Goal: Browse casually: Explore the website without a specific task or goal

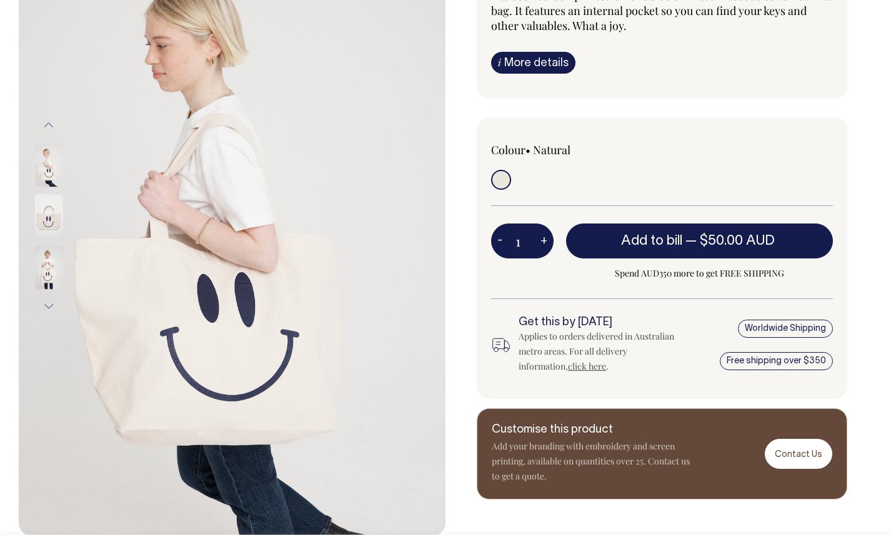
scroll to position [170, 0]
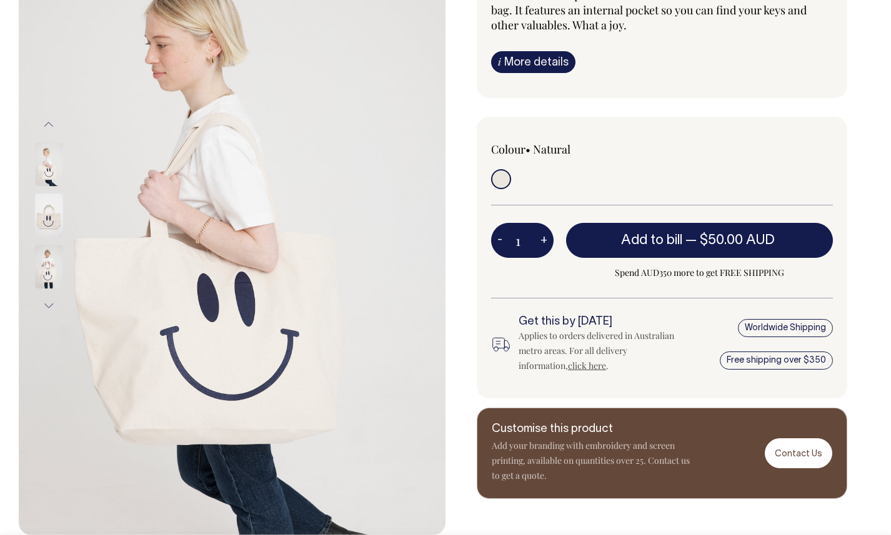
click at [54, 261] on img at bounding box center [49, 267] width 28 height 44
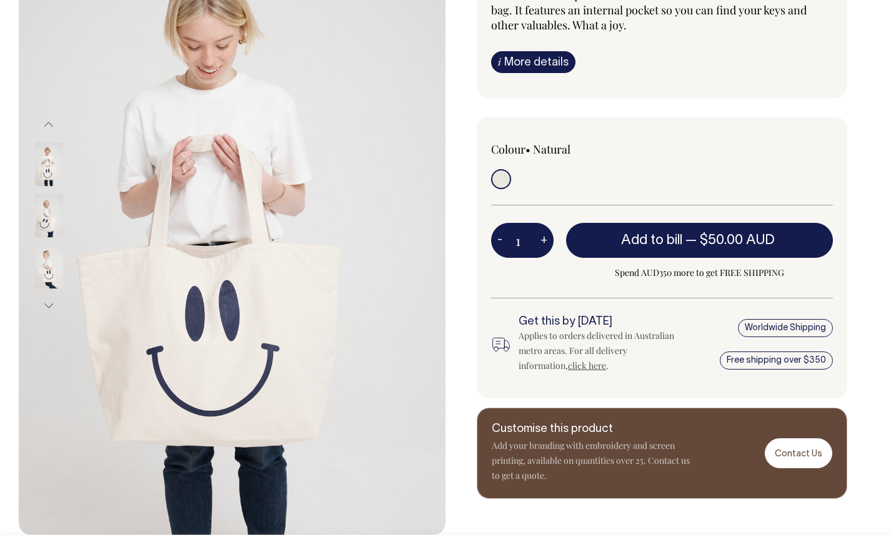
click at [45, 220] on img at bounding box center [49, 216] width 28 height 44
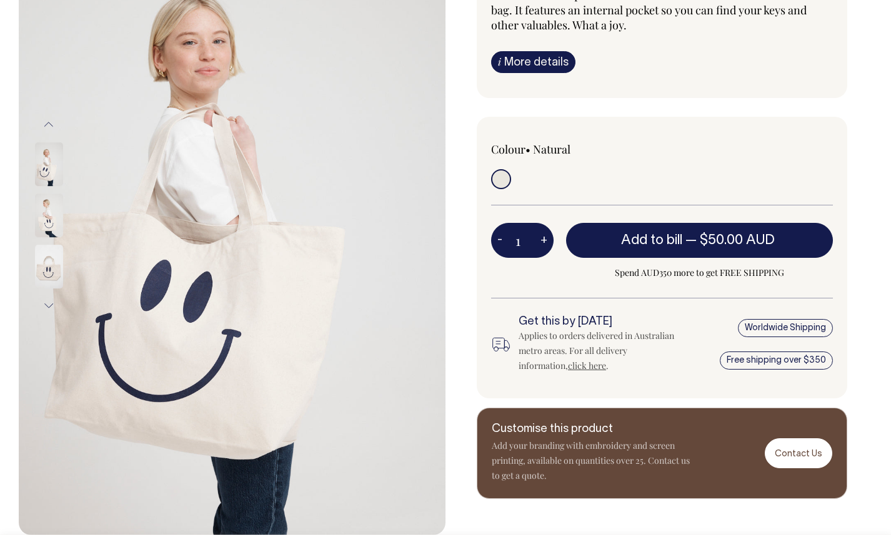
click at [44, 192] on div at bounding box center [65, 215] width 62 height 51
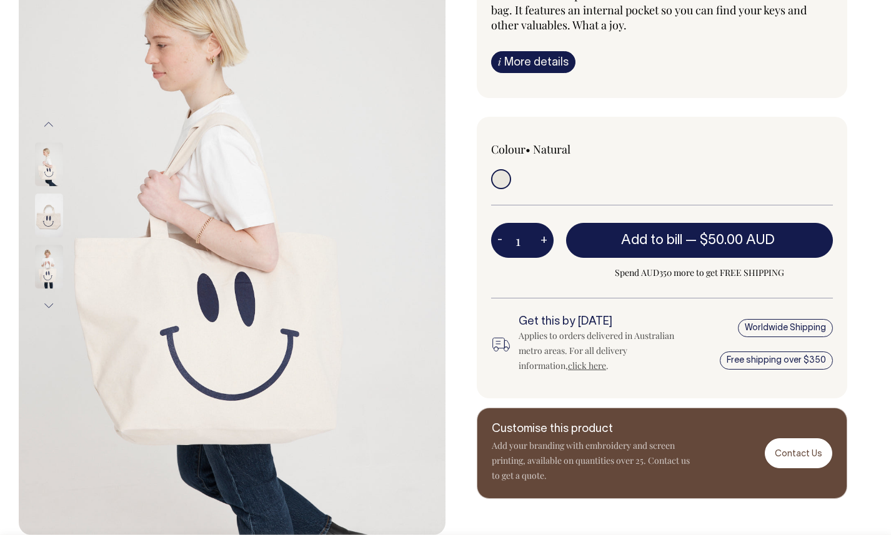
click at [49, 149] on img at bounding box center [49, 164] width 28 height 44
click at [49, 301] on button "Next" at bounding box center [48, 306] width 19 height 28
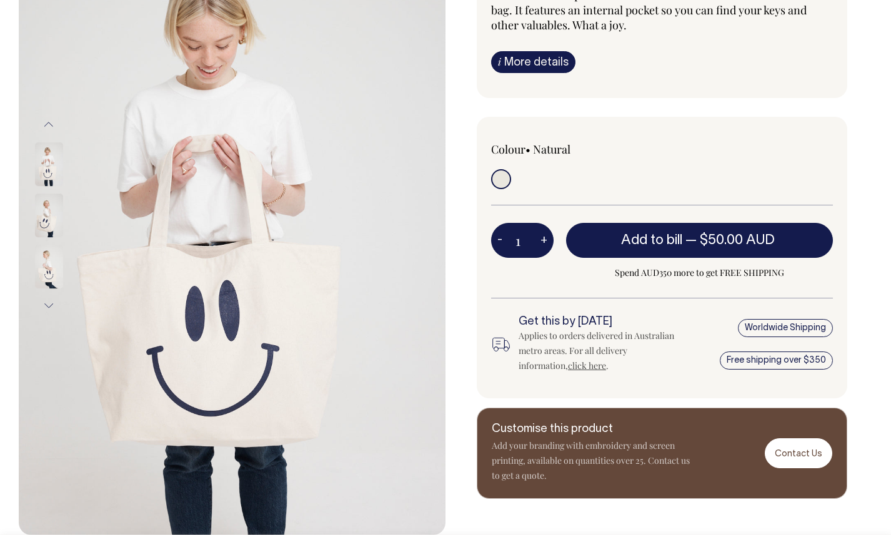
click at [49, 302] on button "Next" at bounding box center [48, 306] width 19 height 28
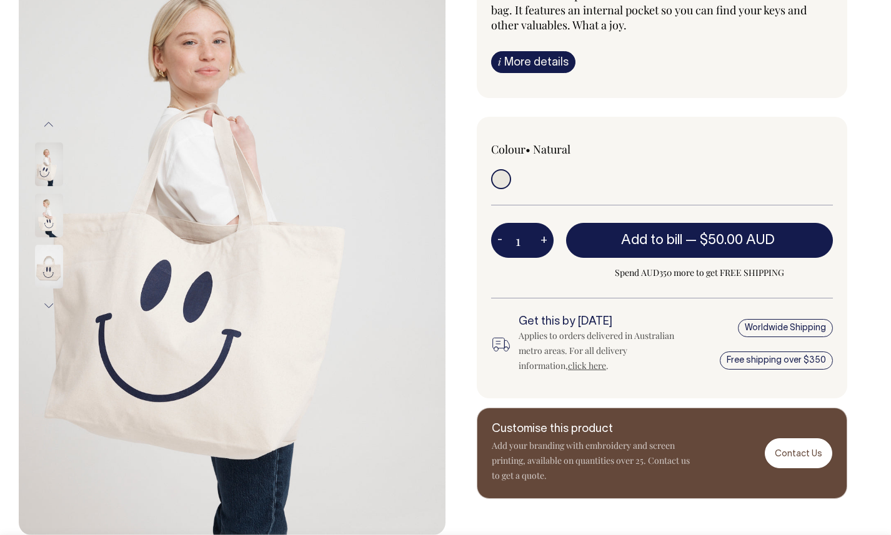
click at [50, 278] on img at bounding box center [49, 267] width 28 height 44
click at [50, 294] on button "Next" at bounding box center [48, 306] width 19 height 28
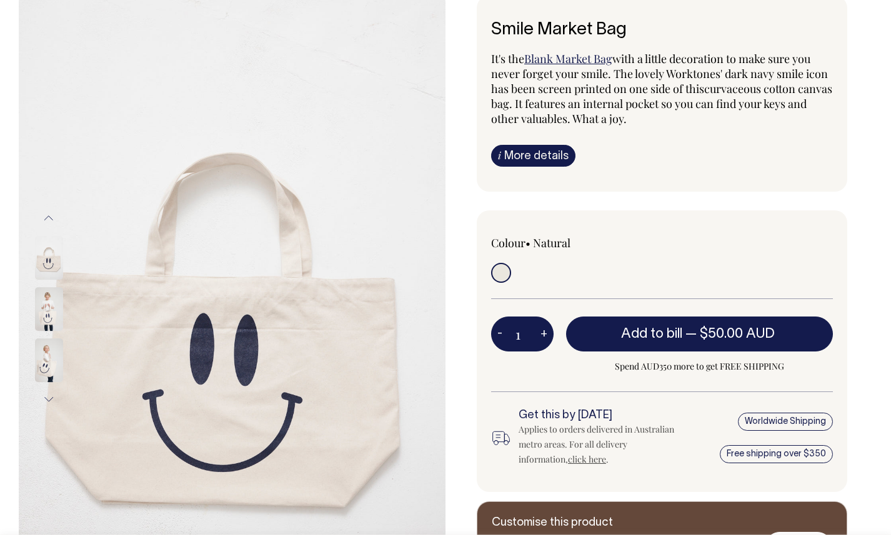
scroll to position [76, 0]
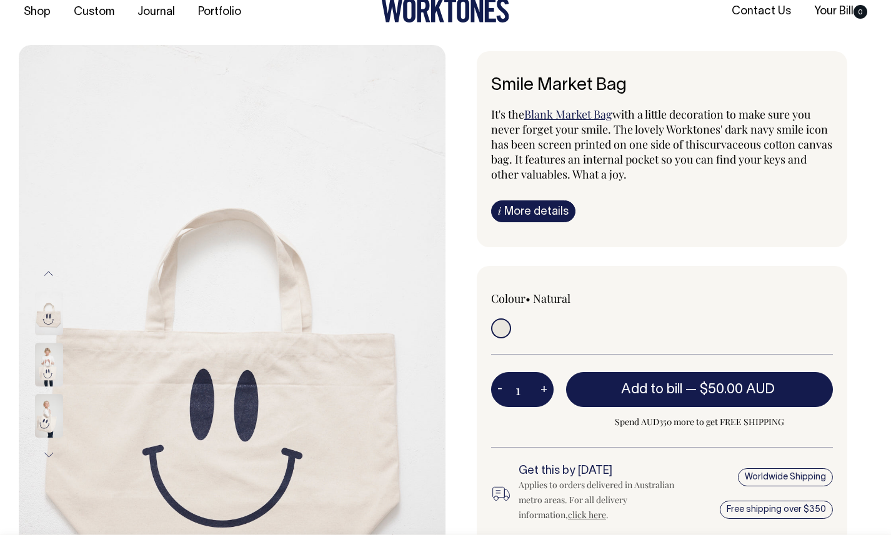
click at [41, 314] on img at bounding box center [49, 314] width 28 height 44
click at [43, 316] on img at bounding box center [49, 314] width 28 height 44
click at [46, 351] on img at bounding box center [49, 365] width 28 height 44
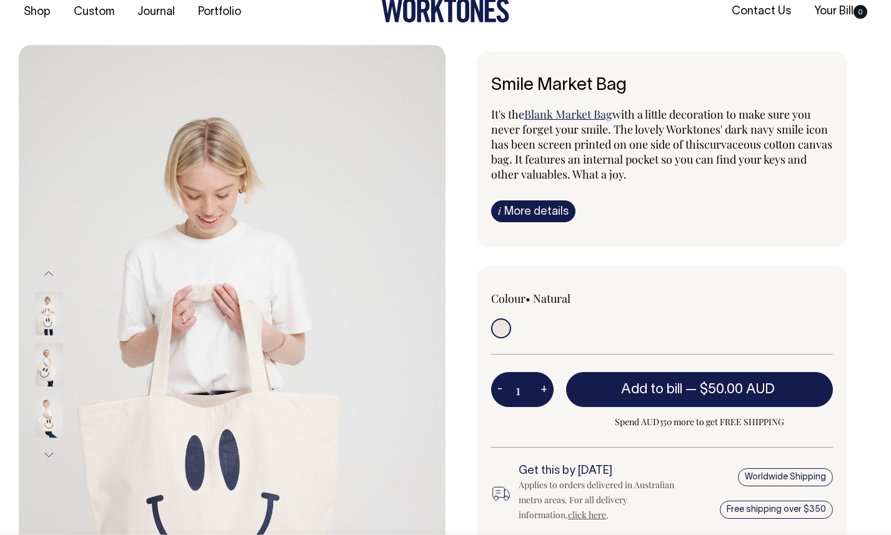
click at [47, 324] on img at bounding box center [49, 314] width 28 height 44
click at [49, 357] on img at bounding box center [49, 365] width 28 height 44
